Goal: Entertainment & Leisure: Browse casually

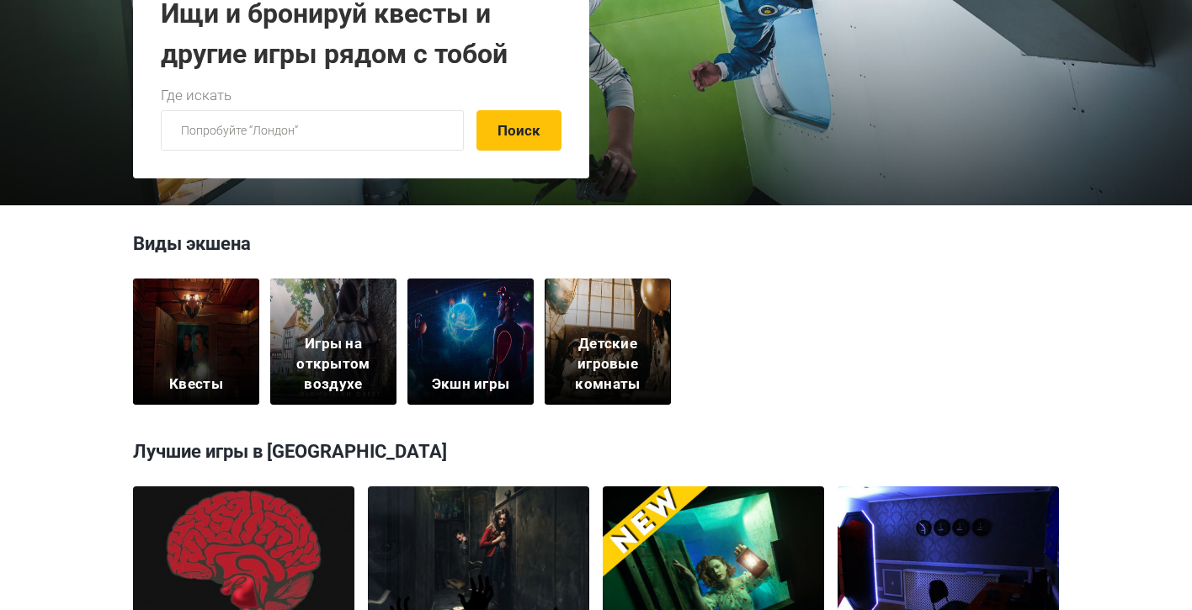
scroll to position [266, 0]
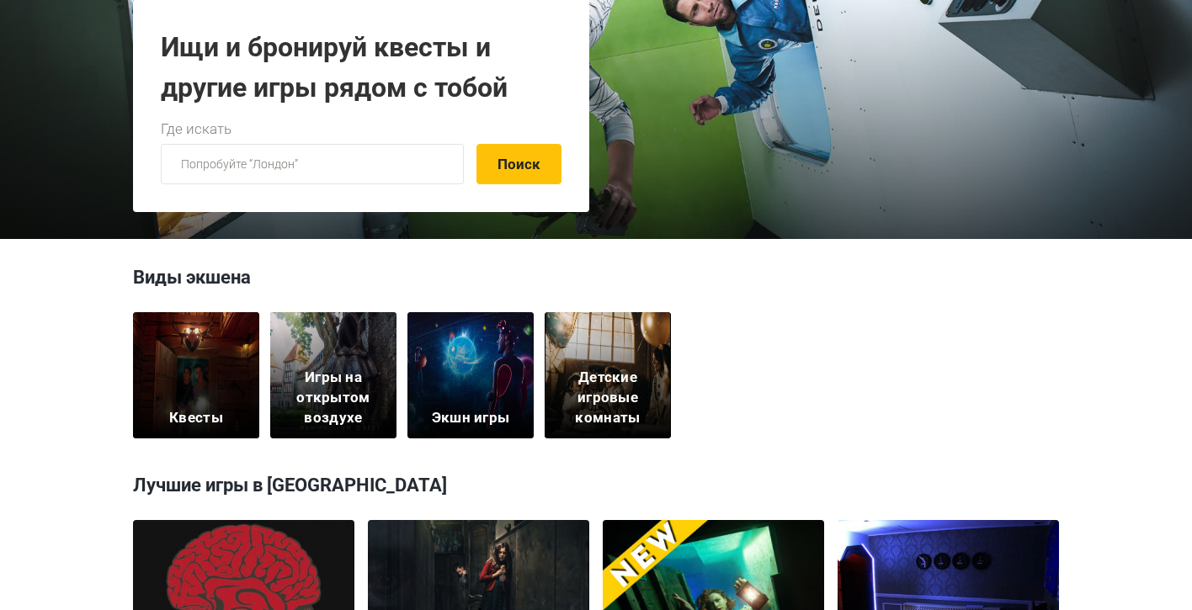
click at [210, 406] on div "Квесты" at bounding box center [196, 375] width 126 height 126
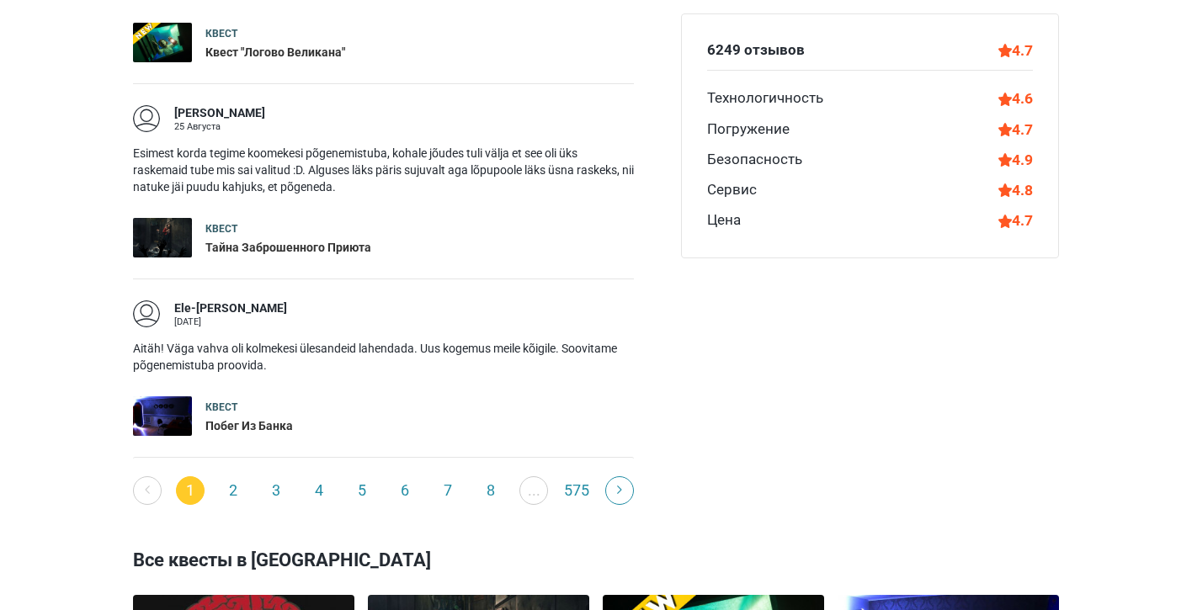
scroll to position [2935, 0]
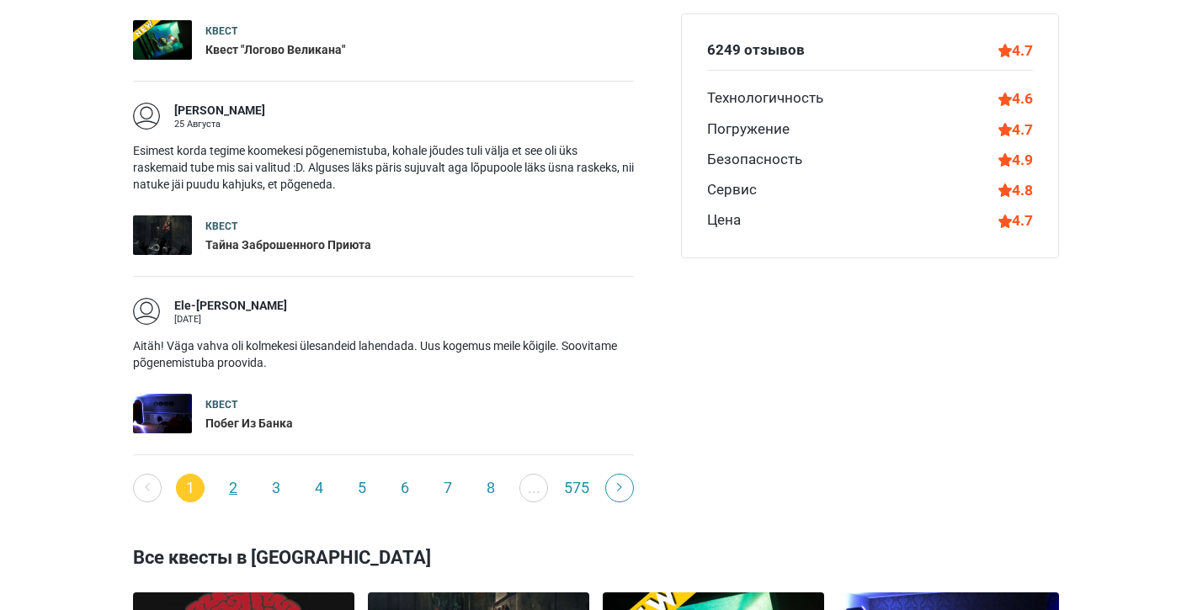
click at [232, 478] on link "2" at bounding box center [233, 488] width 29 height 29
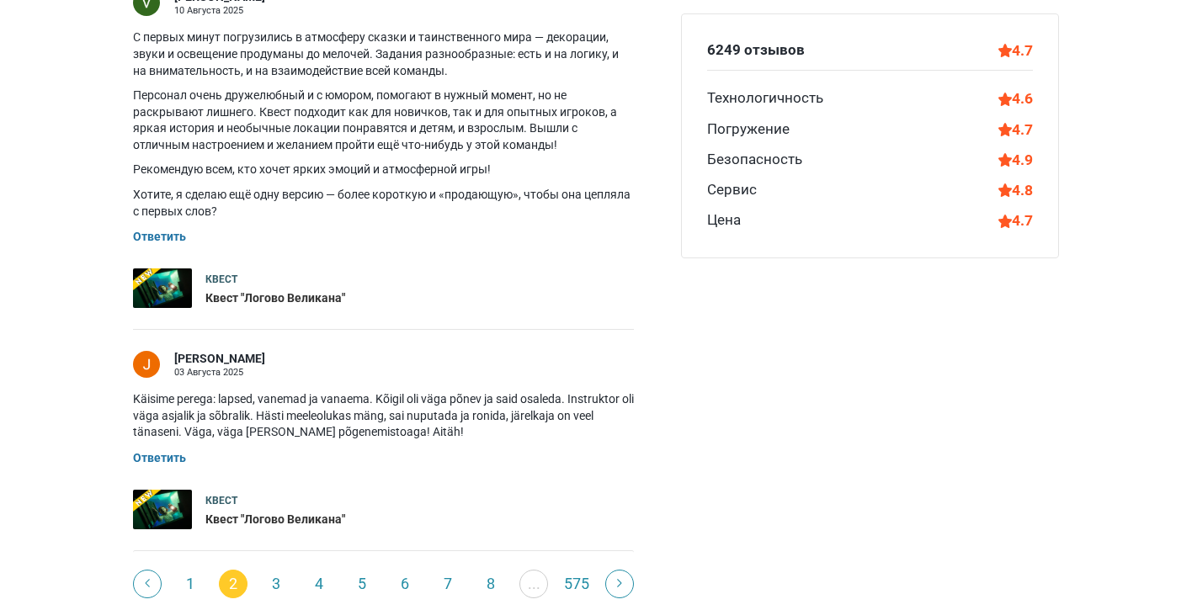
scroll to position [3004, 0]
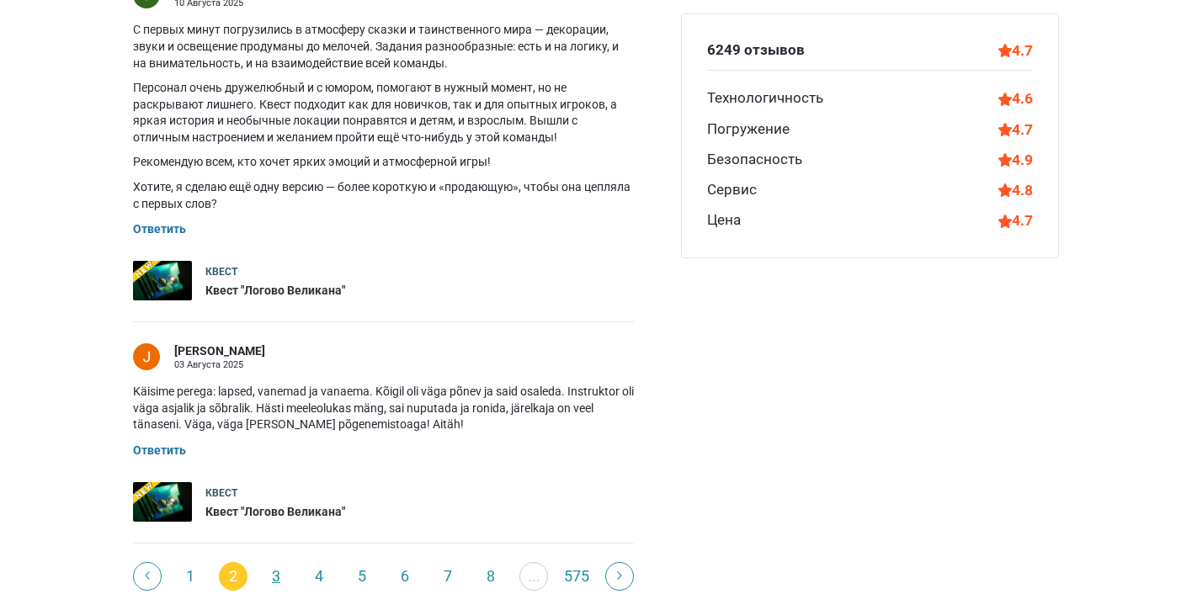
click at [278, 562] on link "3" at bounding box center [276, 576] width 29 height 29
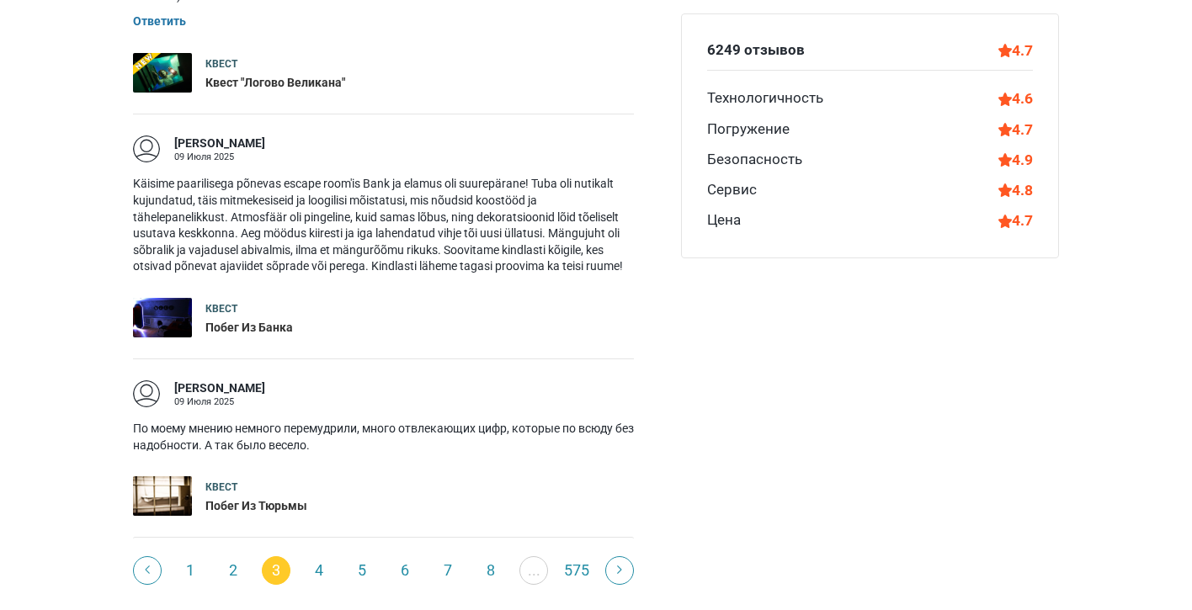
scroll to position [2791, 0]
